Goal: Task Accomplishment & Management: Complete application form

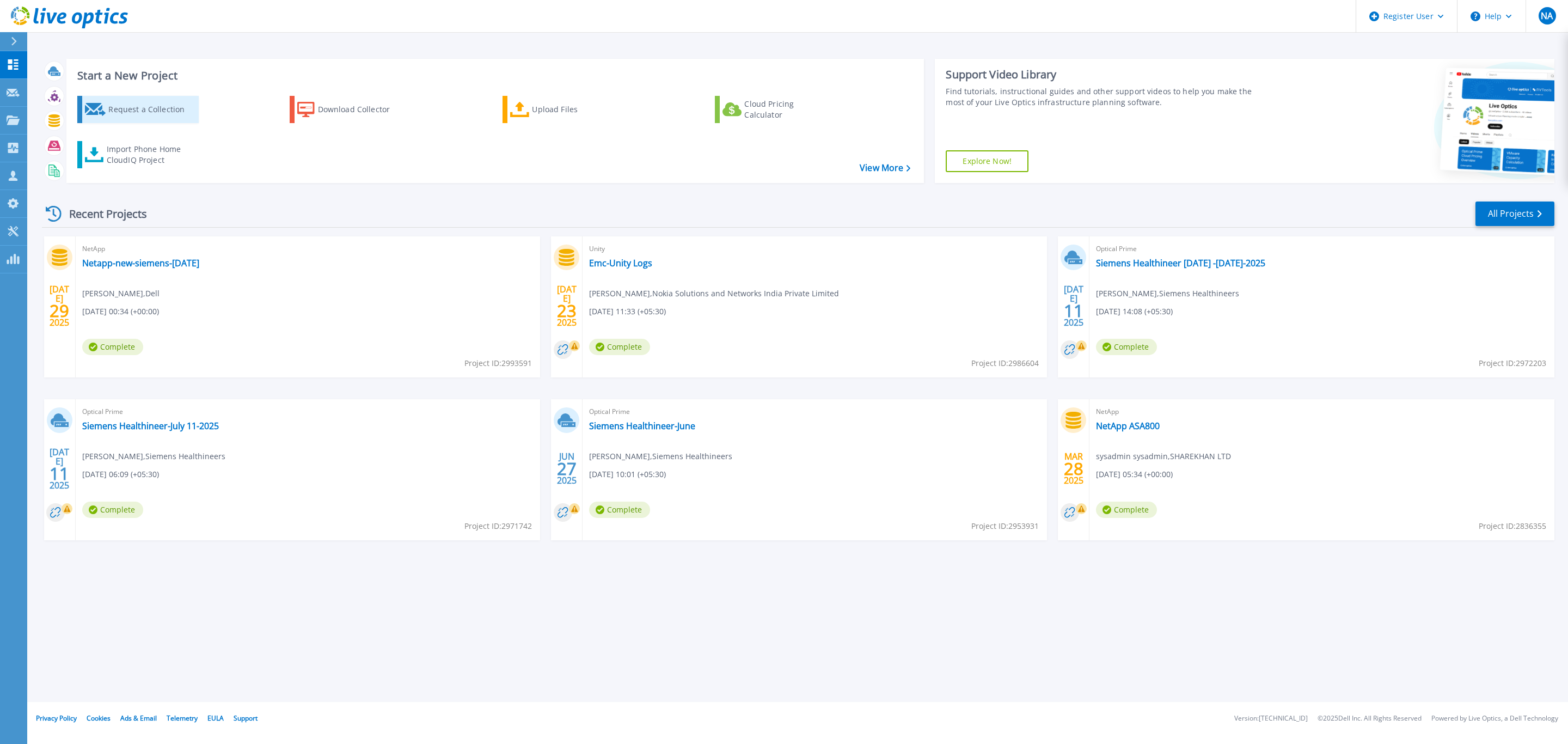
click at [177, 107] on div "Request a Collection" at bounding box center [152, 110] width 87 height 22
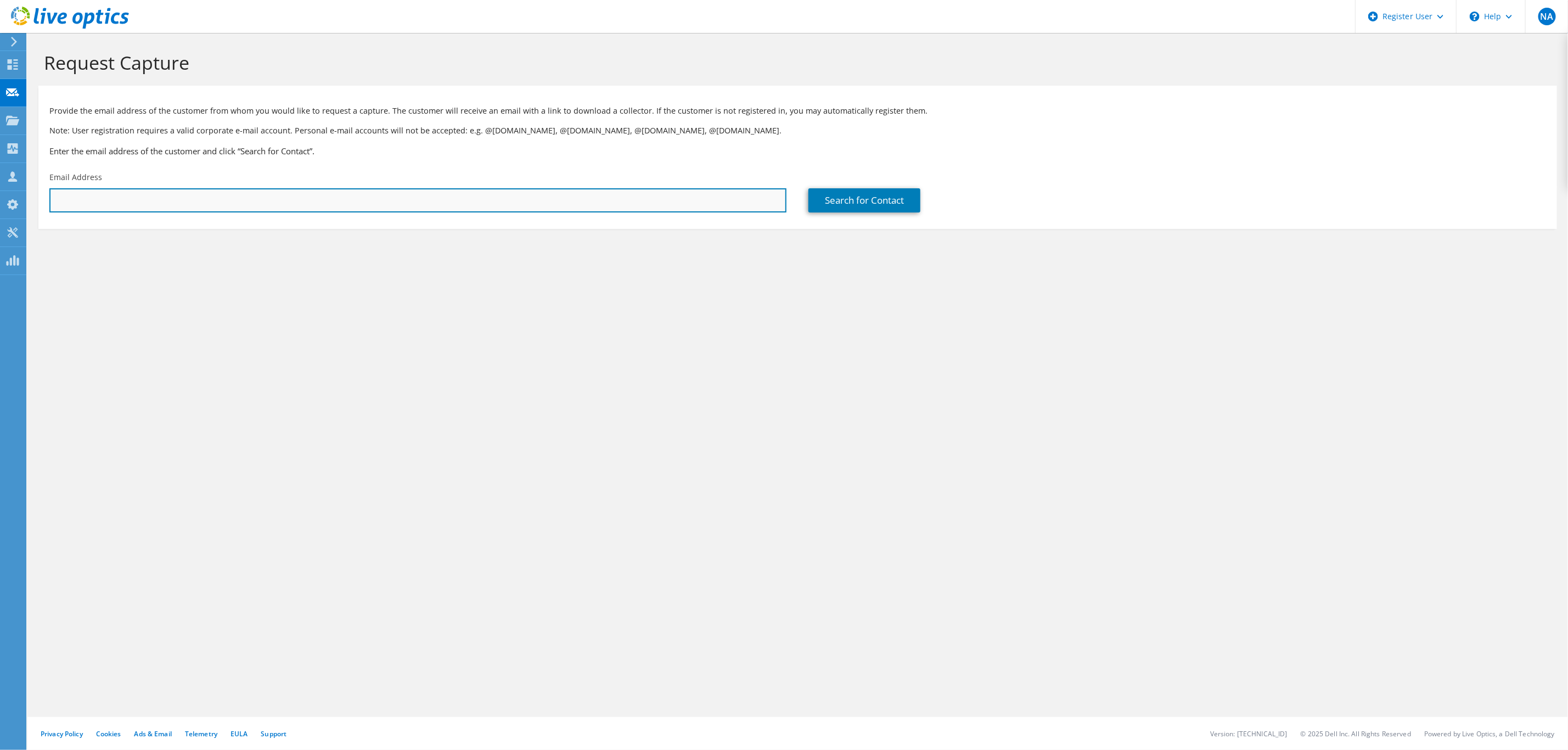
click at [410, 191] on input "text" at bounding box center [417, 200] width 737 height 24
click at [115, 209] on input "jay" at bounding box center [417, 200] width 737 height 24
paste input "esh.limbadiya1@vodafoneidea.com"
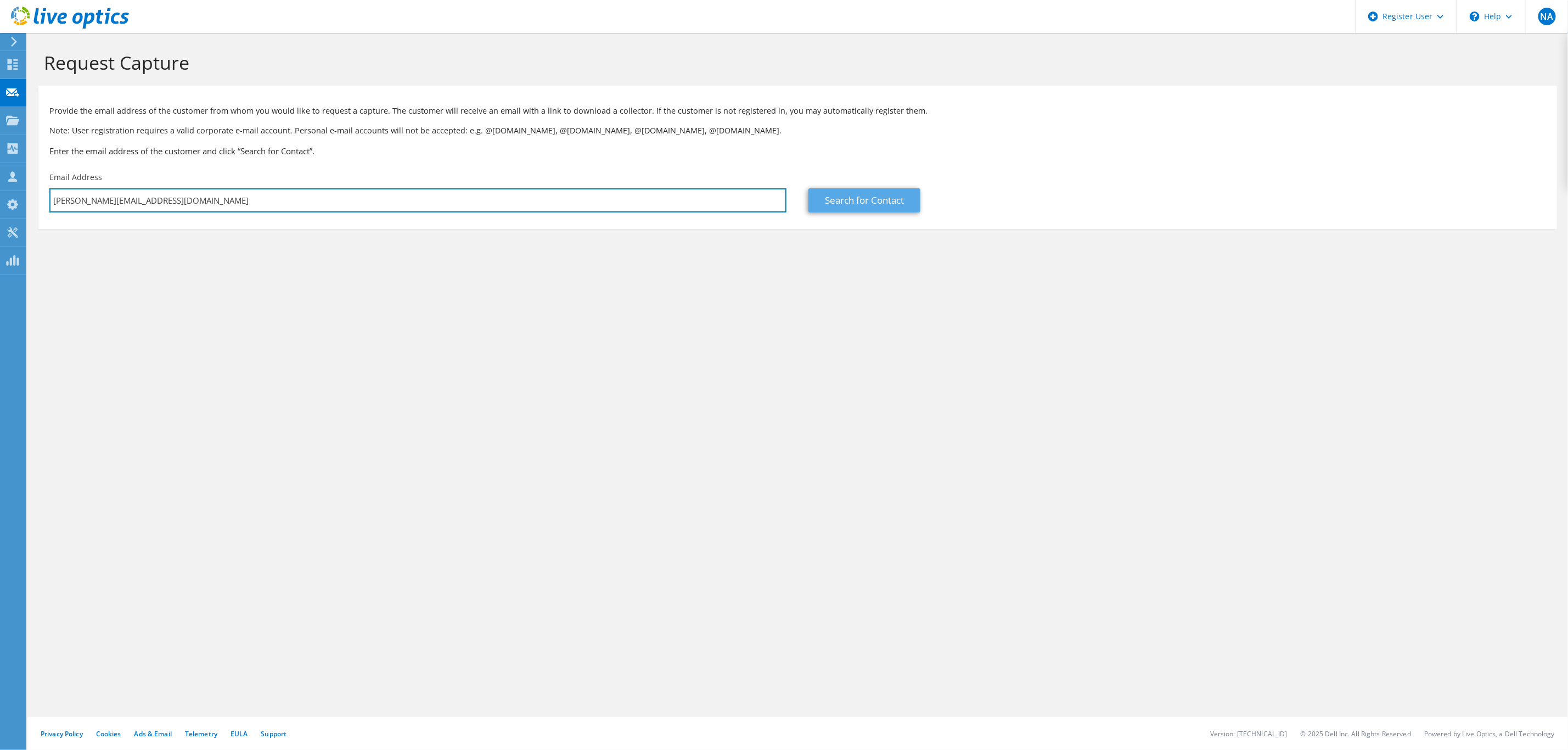
type input "jayesh.limbadiya1@vodafoneidea.com"
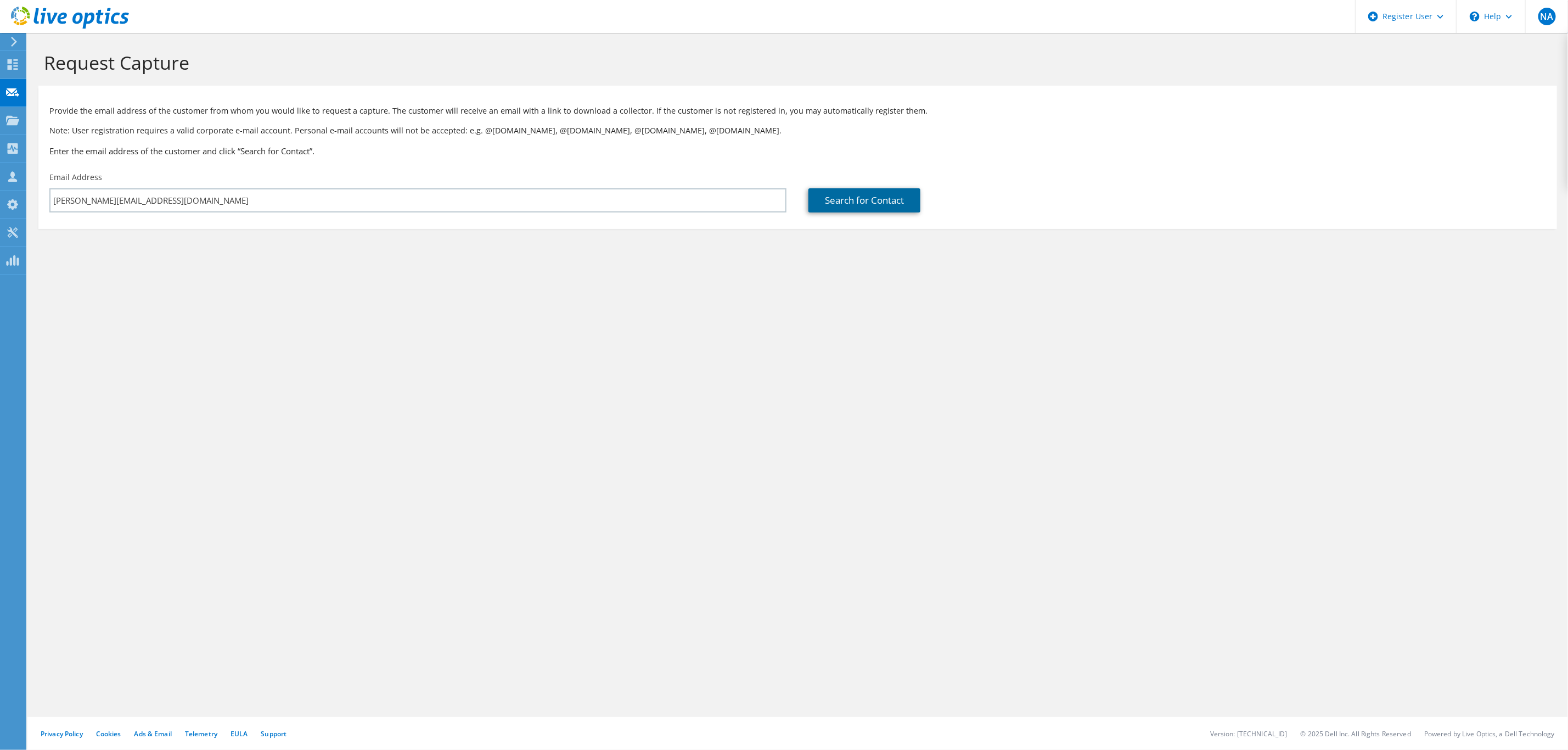
click at [850, 196] on link "Search for Contact" at bounding box center [865, 200] width 112 height 24
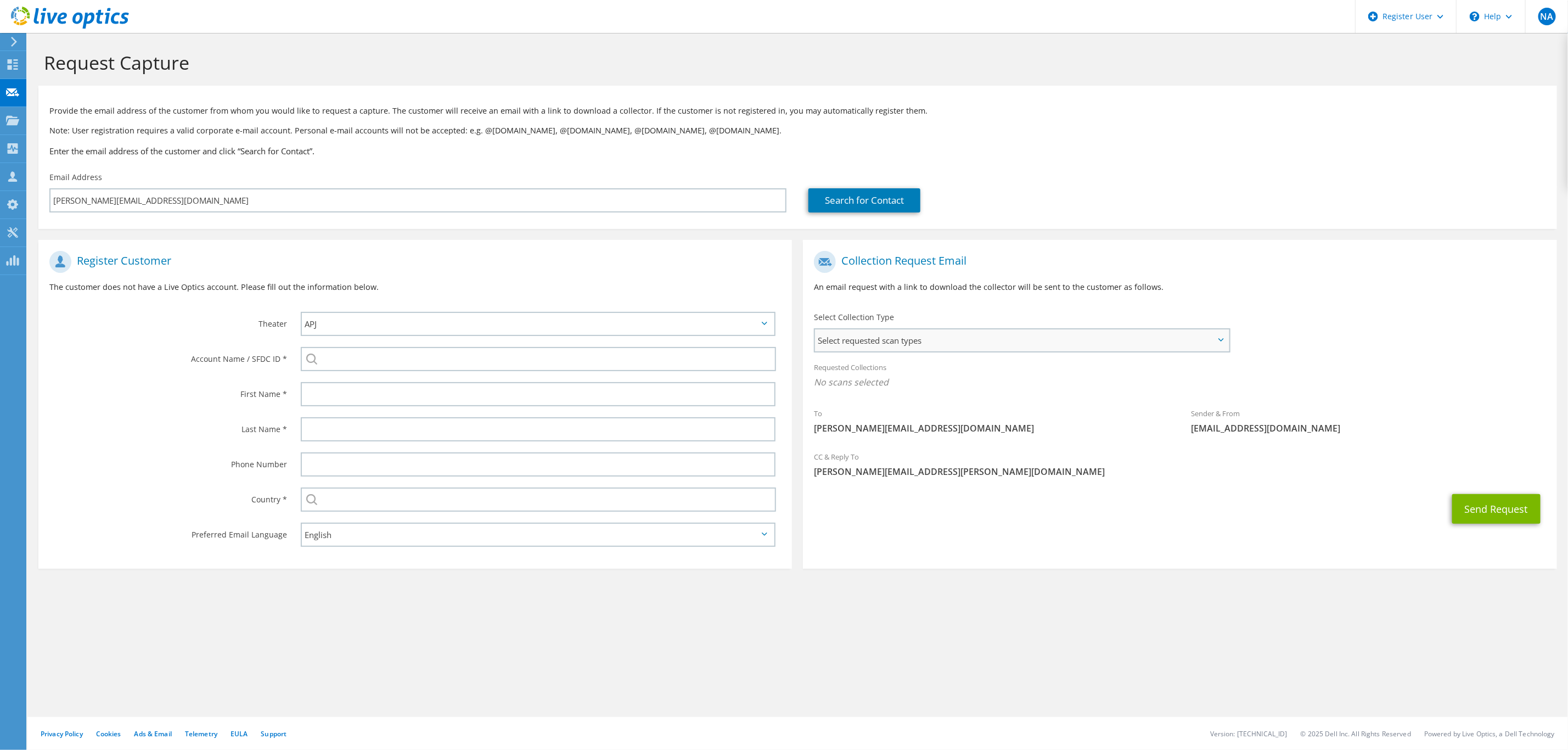
click at [984, 341] on span "Select requested scan types" at bounding box center [1022, 341] width 414 height 22
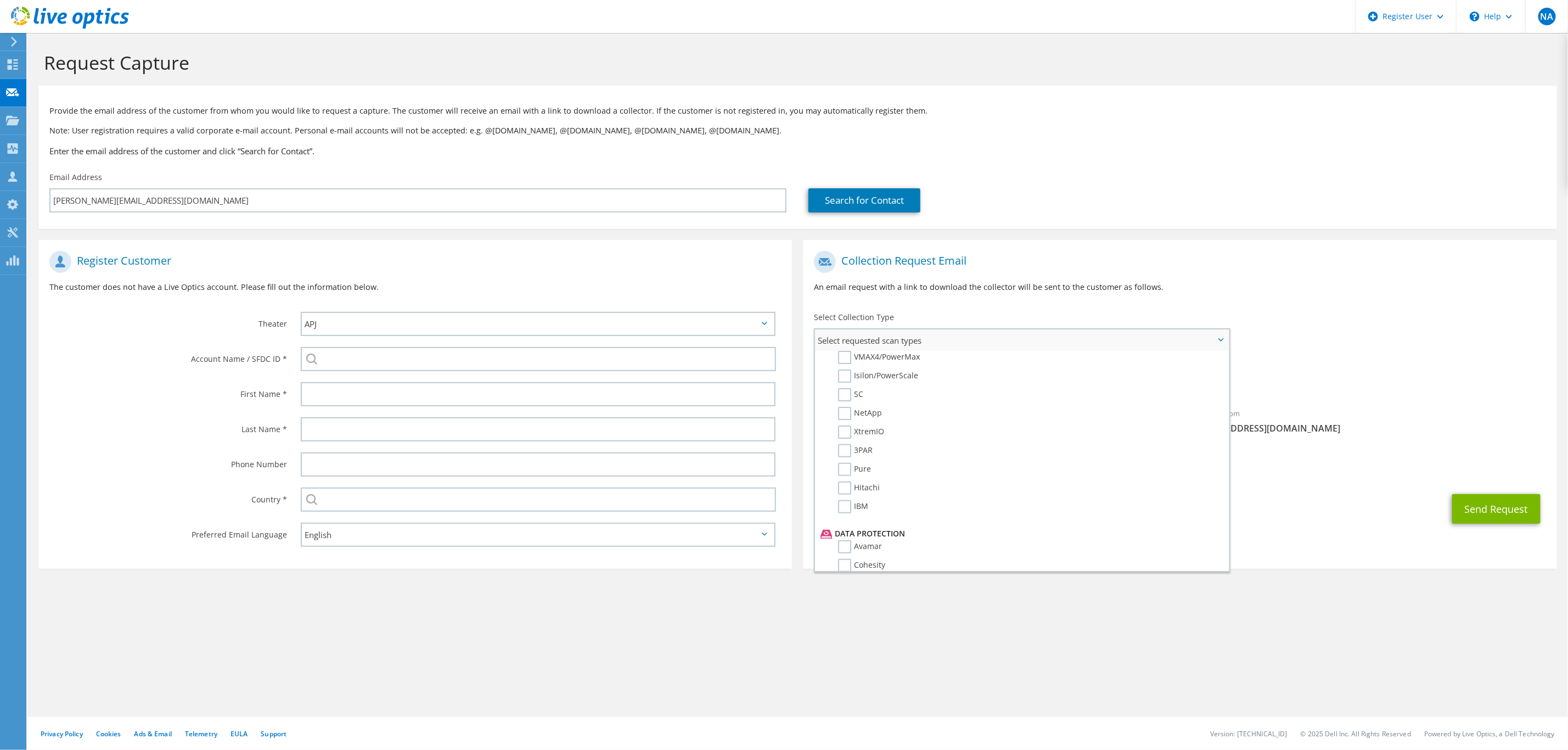
scroll to position [330, 0]
click at [847, 473] on label "IBM" at bounding box center [853, 479] width 30 height 13
click at [0, 0] on input "IBM" at bounding box center [0, 0] width 0 height 0
click at [1403, 389] on span "IBM" at bounding box center [1180, 385] width 732 height 18
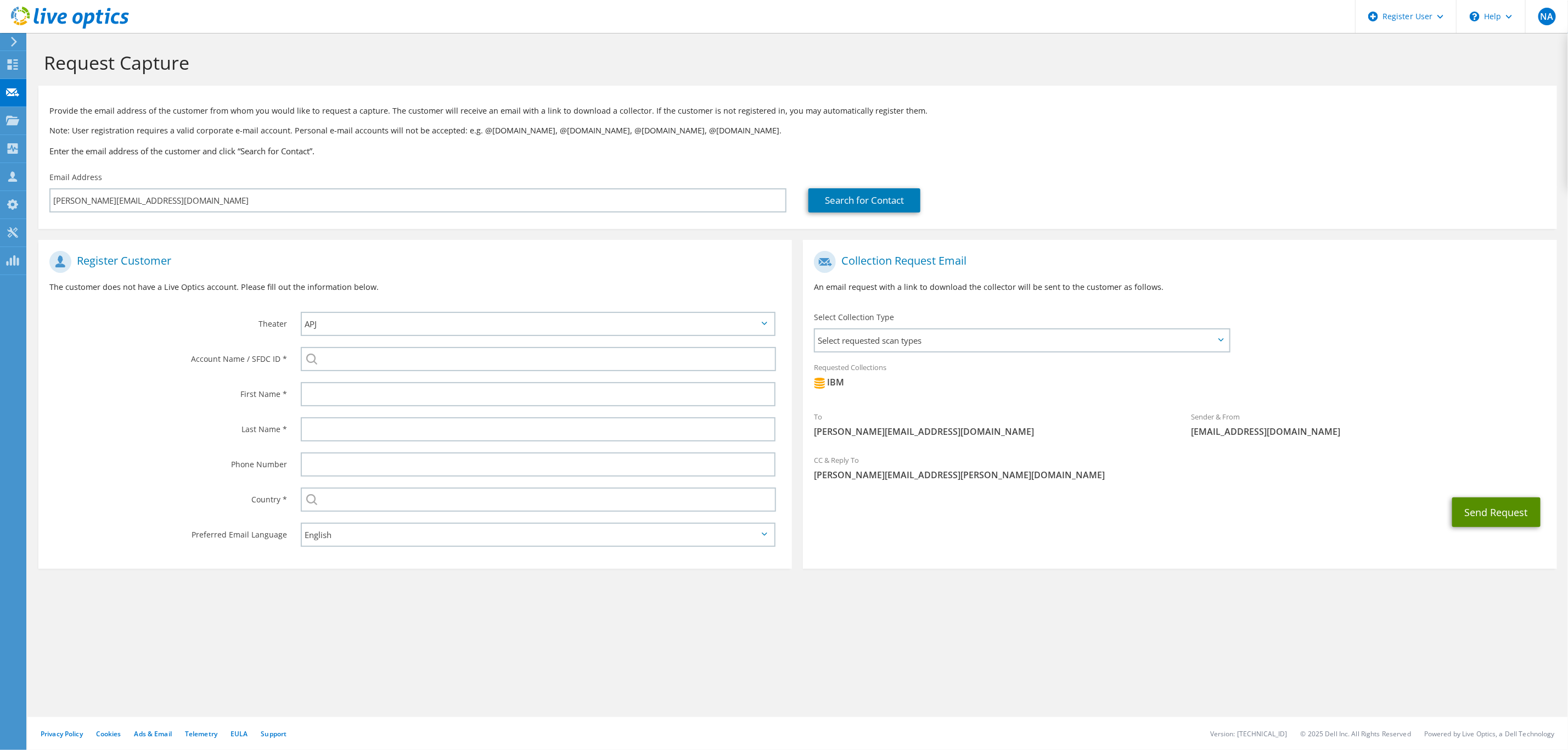
click at [1491, 514] on button "Send Request" at bounding box center [1497, 512] width 88 height 29
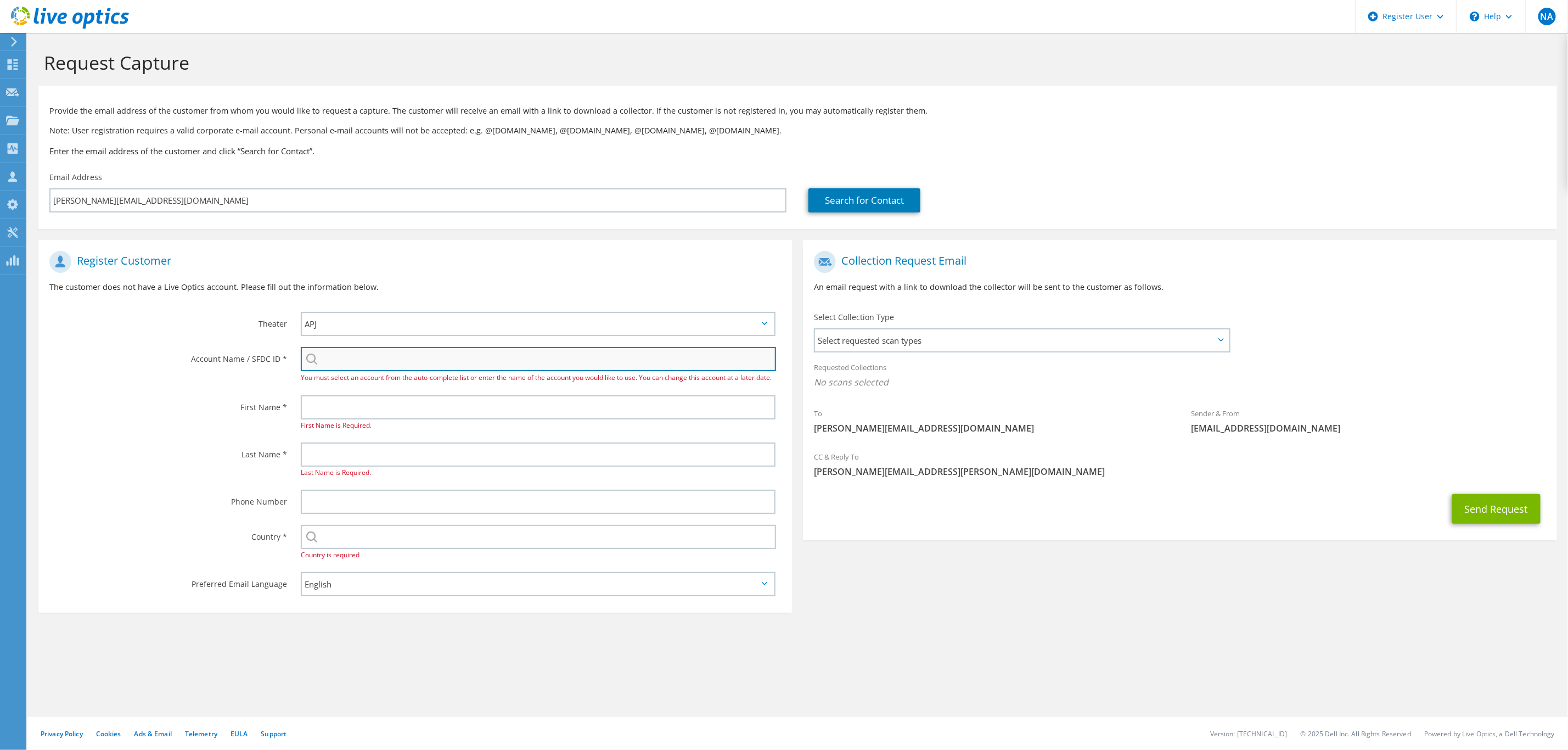
click at [477, 359] on input "search" at bounding box center [538, 358] width 476 height 24
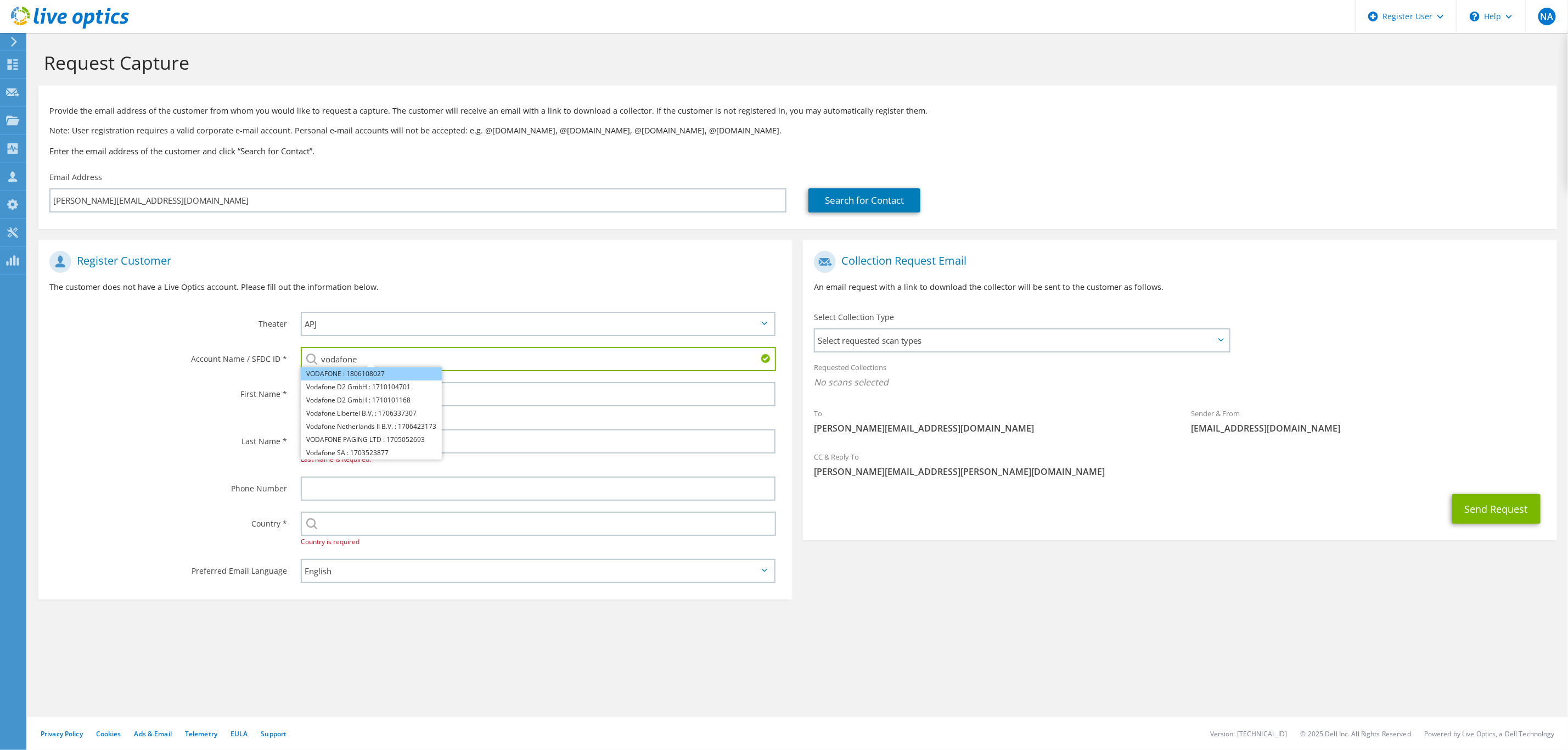
click at [377, 371] on li "VODAFONE : 1806108027" at bounding box center [371, 373] width 141 height 13
type input "VODAFONE : 1806108027"
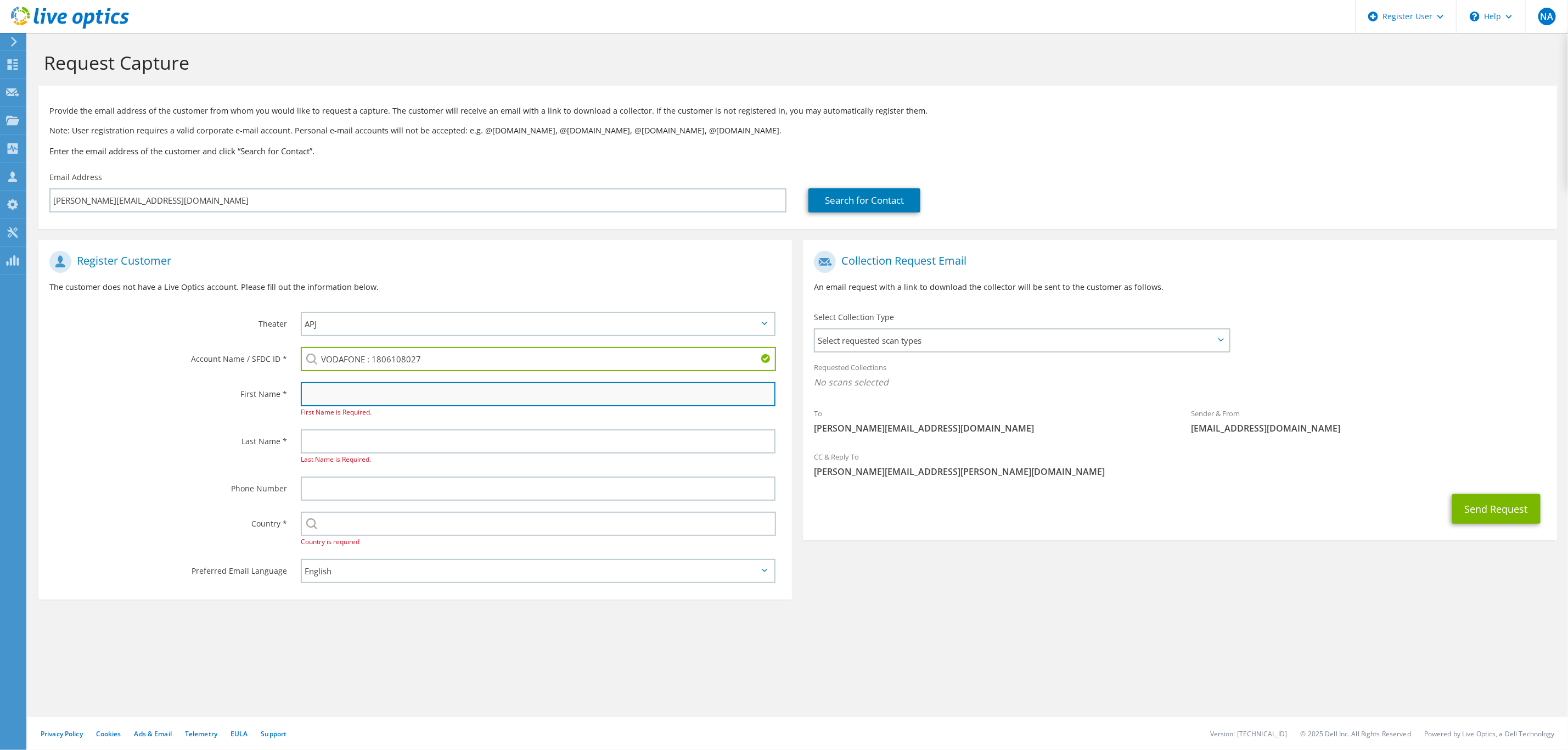
click at [363, 394] on input "text" at bounding box center [538, 394] width 476 height 24
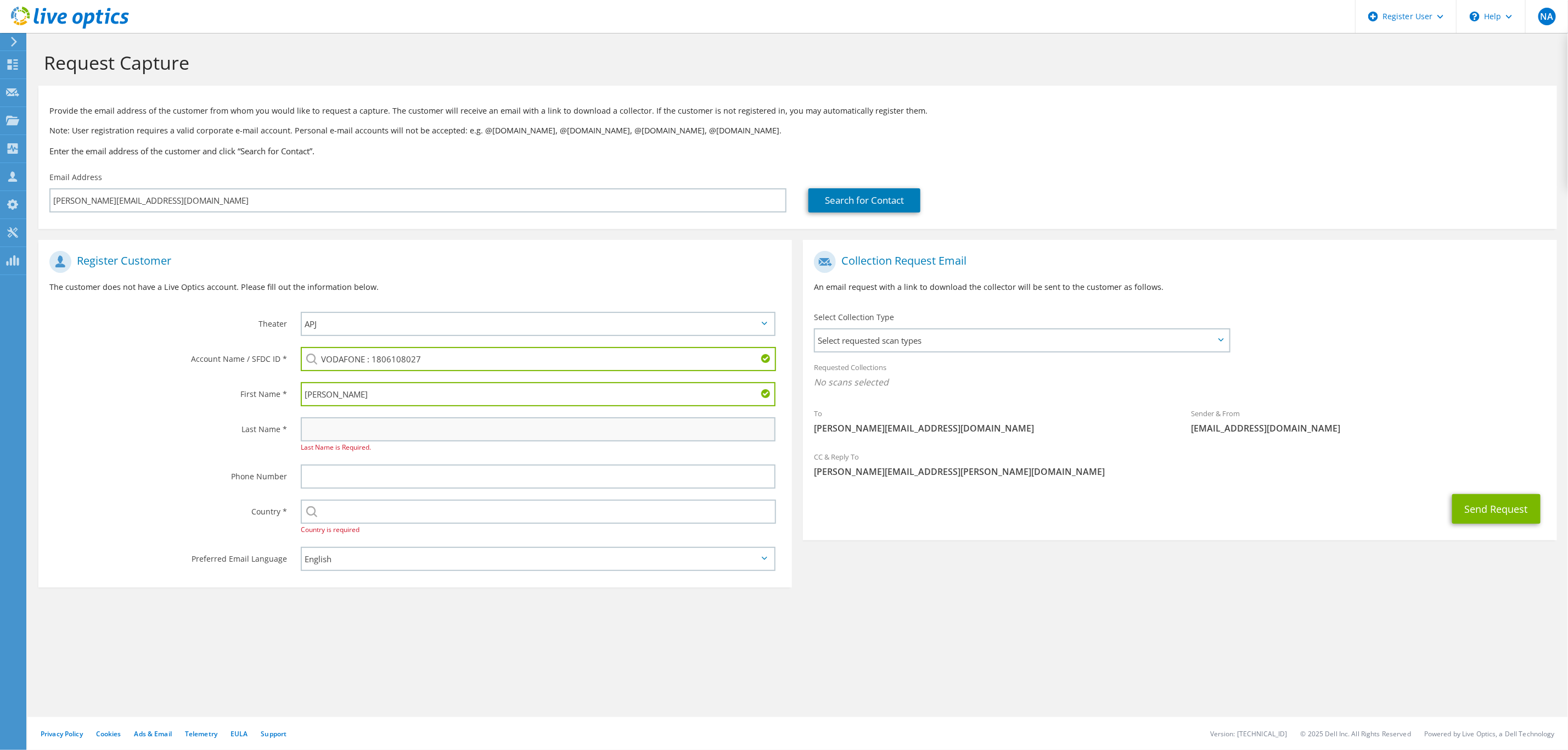
type input "Jay"
click at [366, 419] on input "text" at bounding box center [538, 429] width 476 height 24
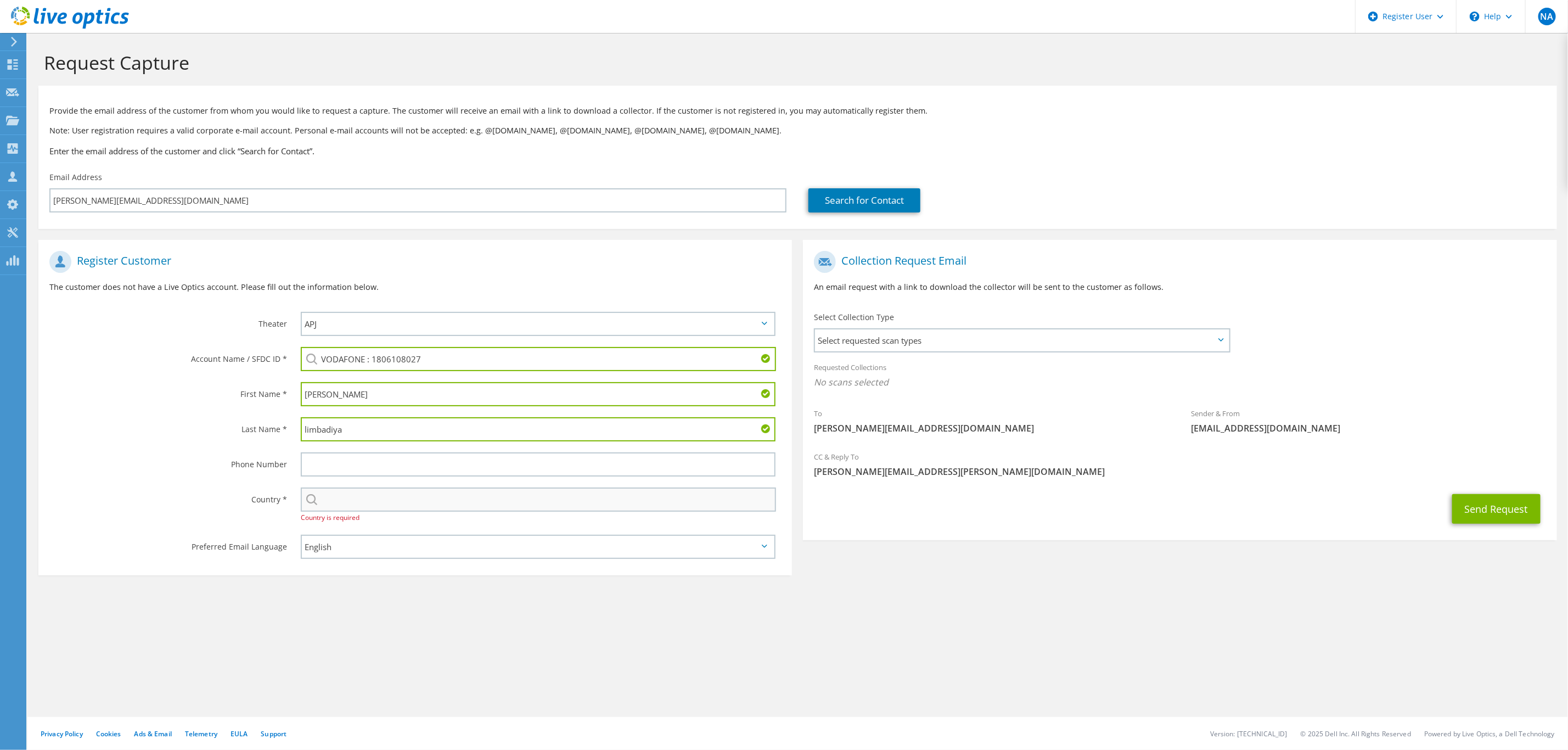
type input "limbadiya"
click at [374, 496] on input "text" at bounding box center [538, 499] width 476 height 24
type input "[GEOGRAPHIC_DATA]"
type input "09975231194"
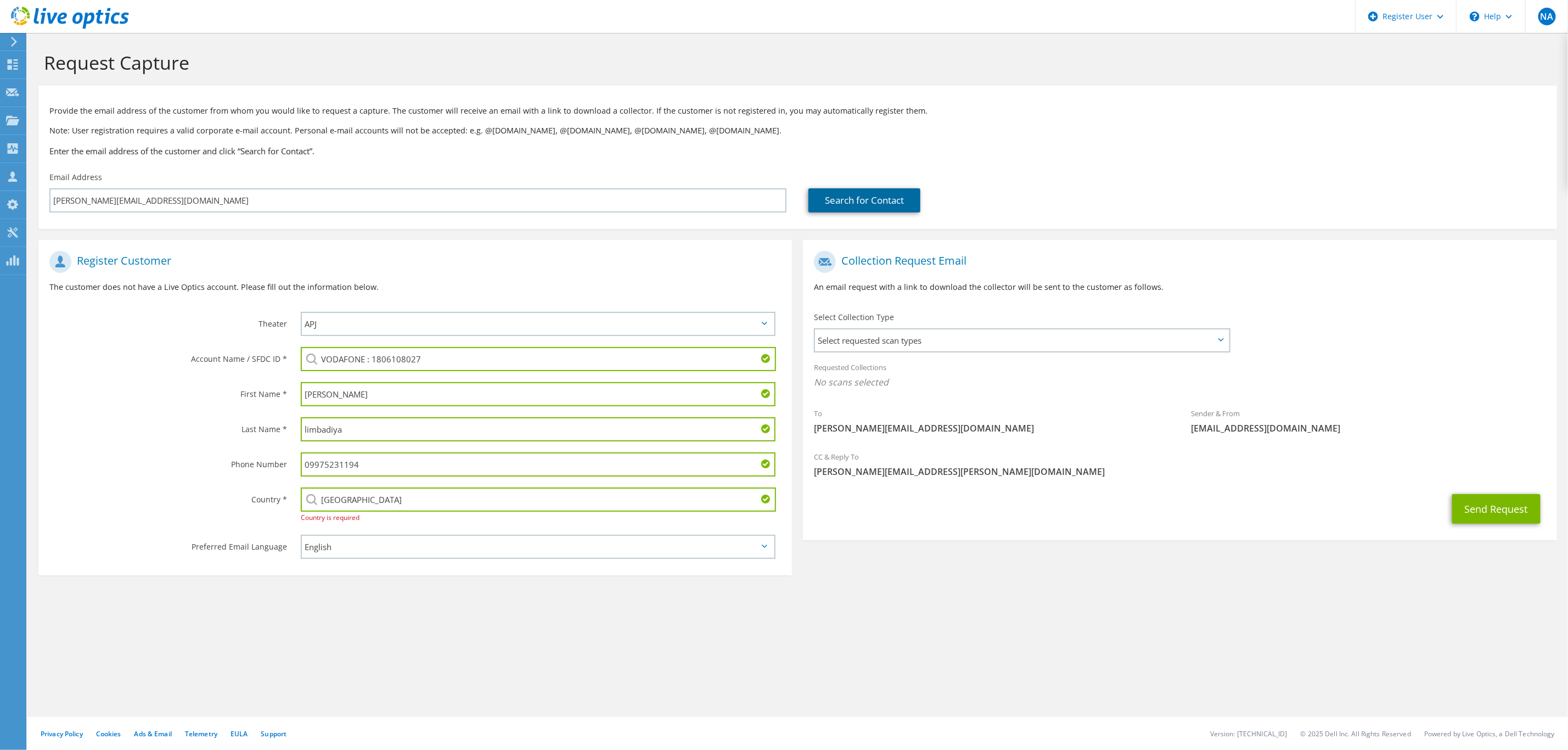
click at [883, 193] on link "Search for Contact" at bounding box center [865, 200] width 112 height 24
click at [1488, 505] on button "Send Request" at bounding box center [1497, 509] width 88 height 29
